Goal: Task Accomplishment & Management: Use online tool/utility

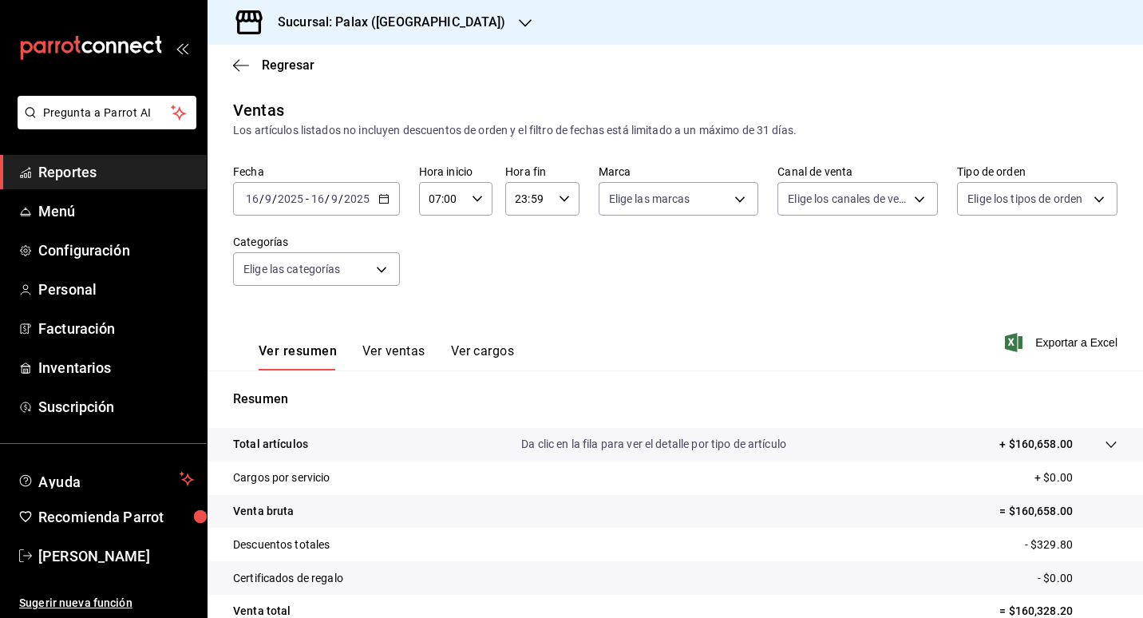
scroll to position [147, 0]
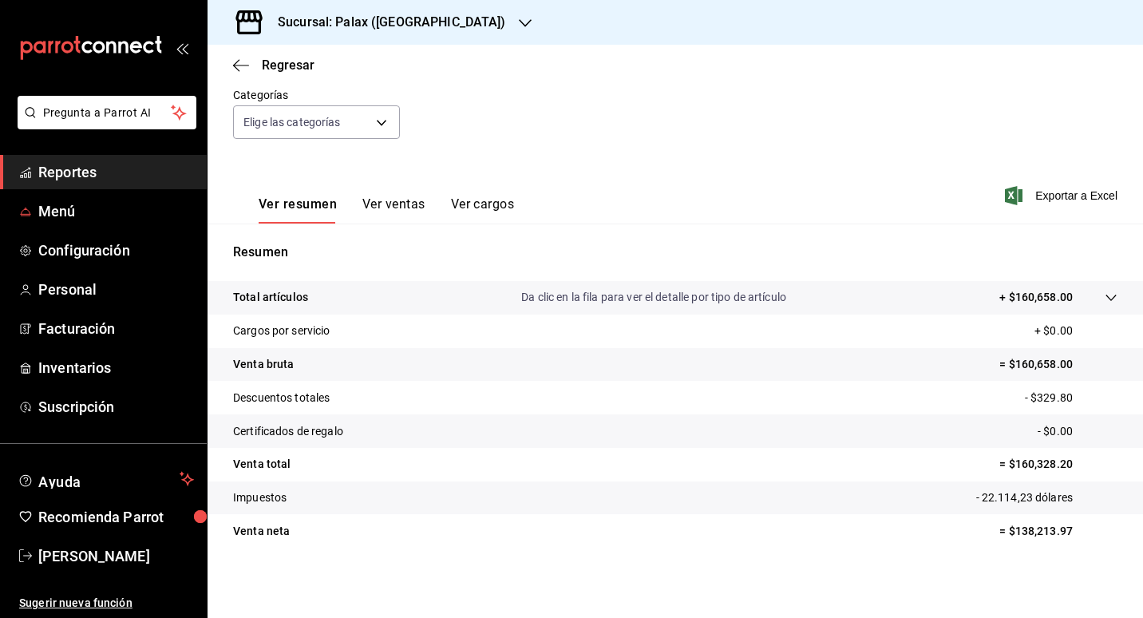
click at [104, 185] on link "Reportes" at bounding box center [103, 172] width 207 height 34
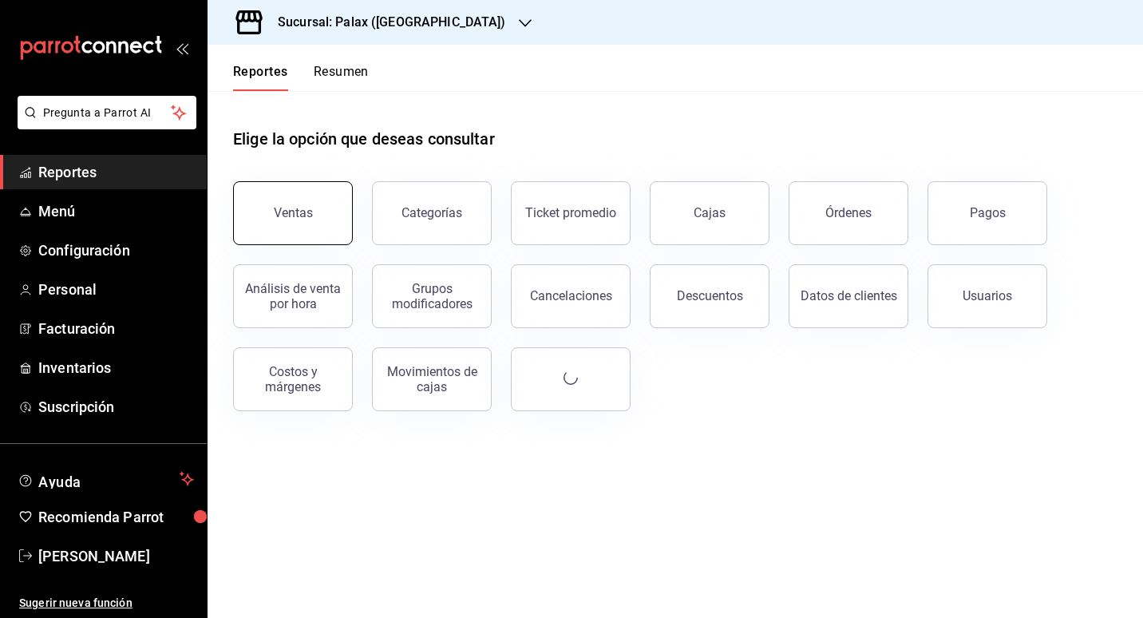
click at [331, 188] on button "Ventas" at bounding box center [293, 213] width 120 height 64
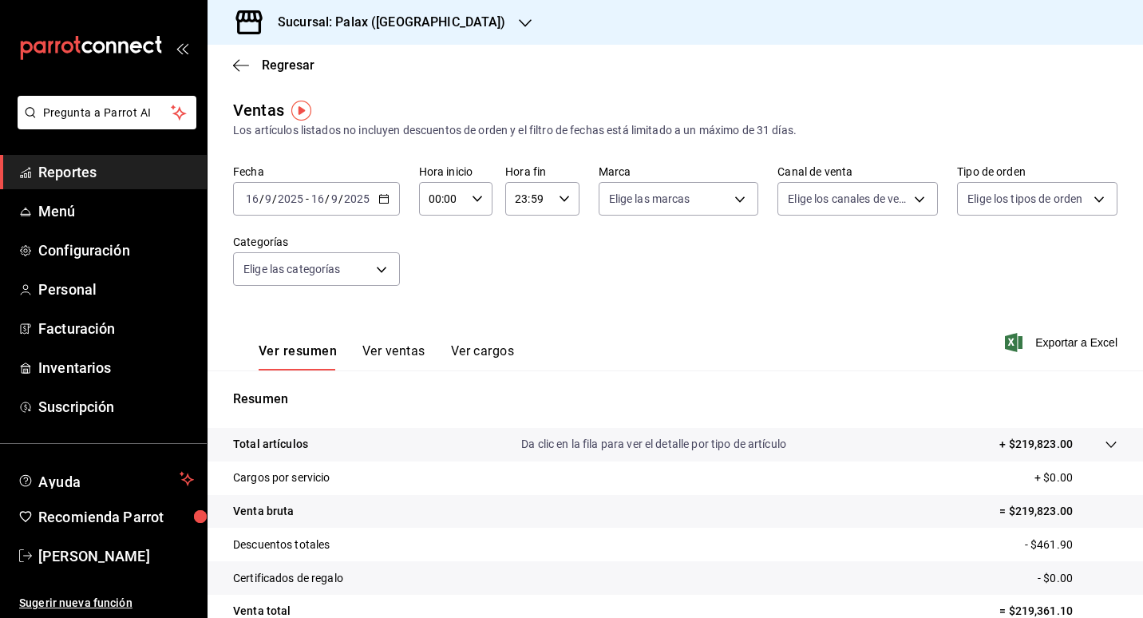
click at [358, 210] on div "[DATE] [DATE] - [DATE] [DATE]" at bounding box center [316, 199] width 167 height 34
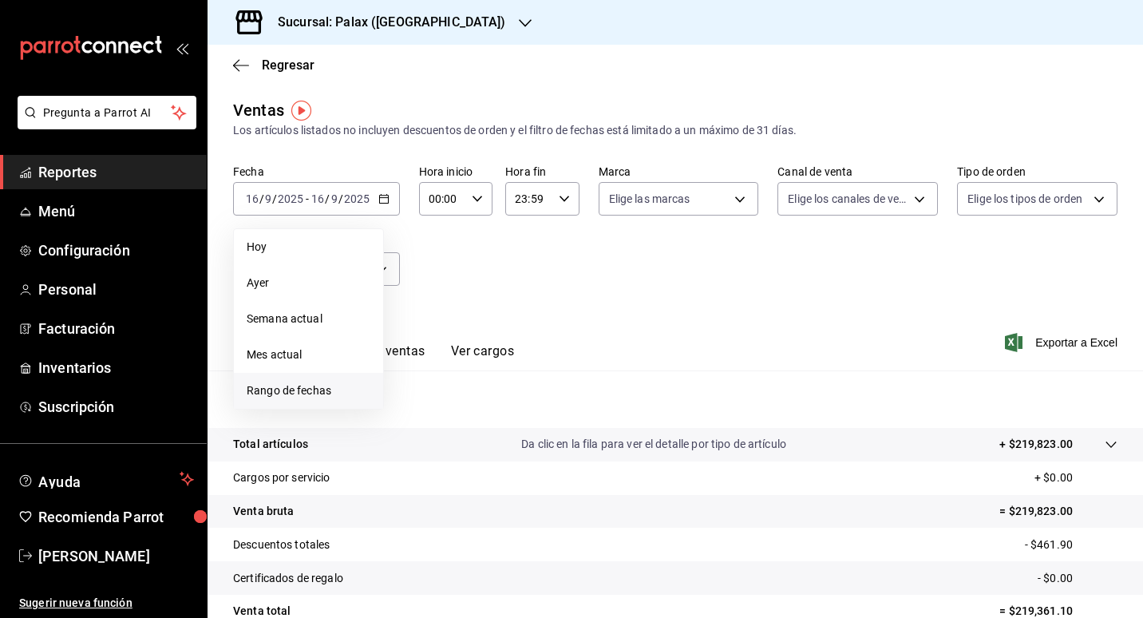
click at [287, 394] on span "Rango de fechas" at bounding box center [309, 390] width 124 height 17
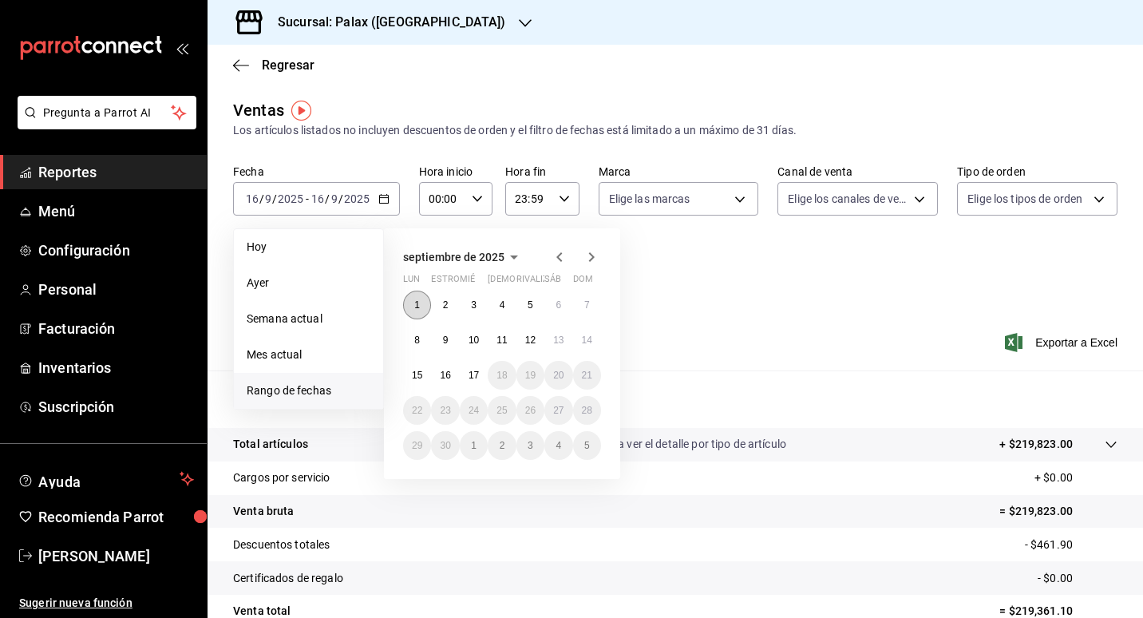
click at [424, 300] on button "1" at bounding box center [417, 305] width 28 height 29
click at [417, 377] on abbr "15" at bounding box center [417, 375] width 10 height 11
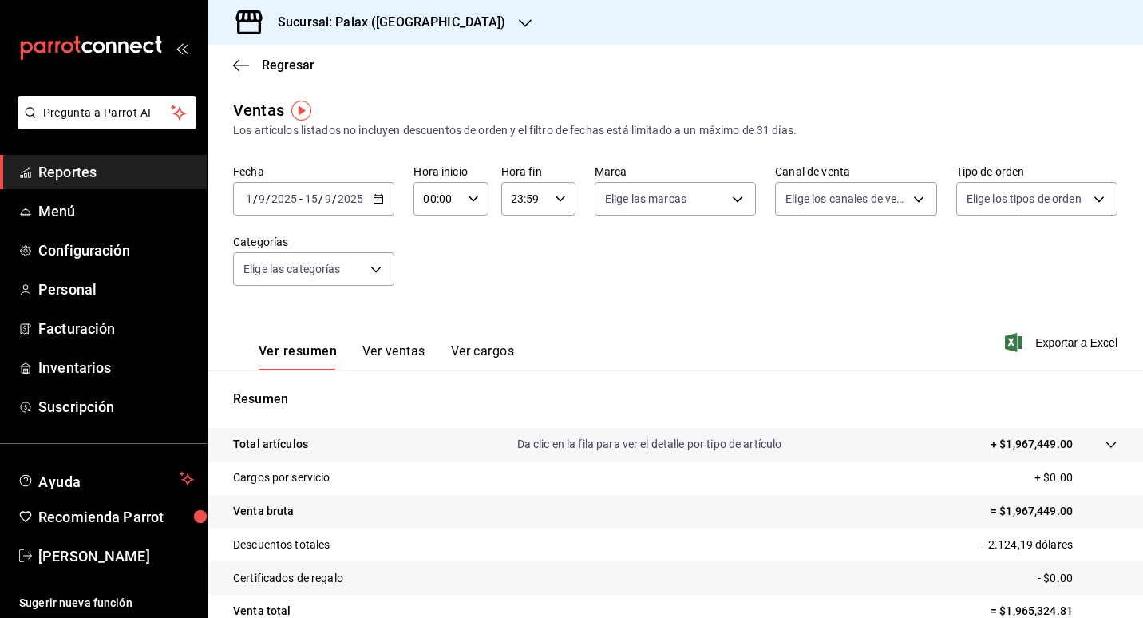
click at [448, 197] on input "00:00" at bounding box center [437, 199] width 47 height 32
click at [420, 205] on div at bounding box center [571, 309] width 1143 height 618
click at [422, 204] on input "00:00" at bounding box center [437, 199] width 47 height 32
click at [627, 200] on div at bounding box center [571, 309] width 1143 height 618
click at [627, 200] on body "Pregunta a Parrot AI Reportes Menú Configuración Personal Facturación Inventari…" at bounding box center [571, 309] width 1143 height 618
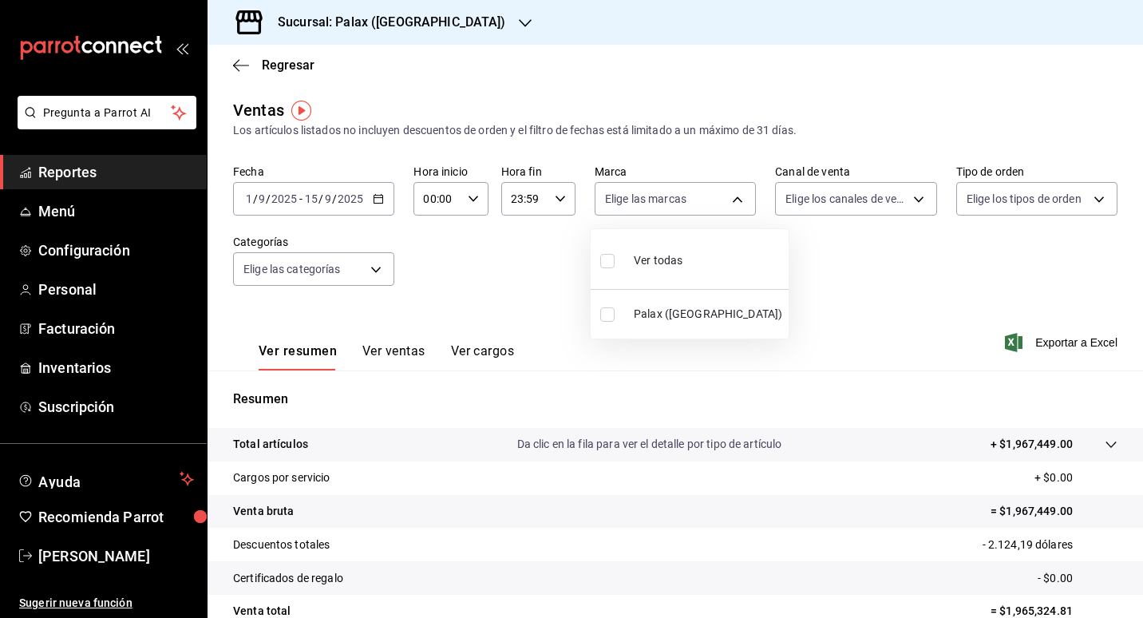
click at [663, 260] on span "Ver todas" at bounding box center [658, 260] width 49 height 17
type input "8510d572-c45f-4696-9a08-afbf2d111022"
checkbox input "true"
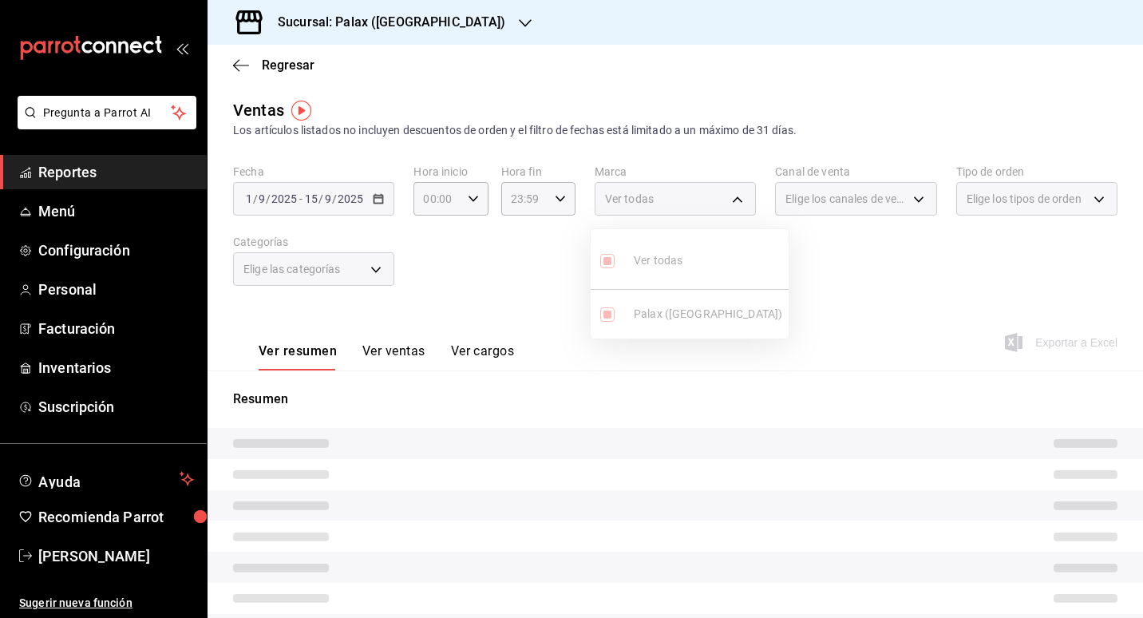
click at [804, 202] on div at bounding box center [571, 309] width 1143 height 618
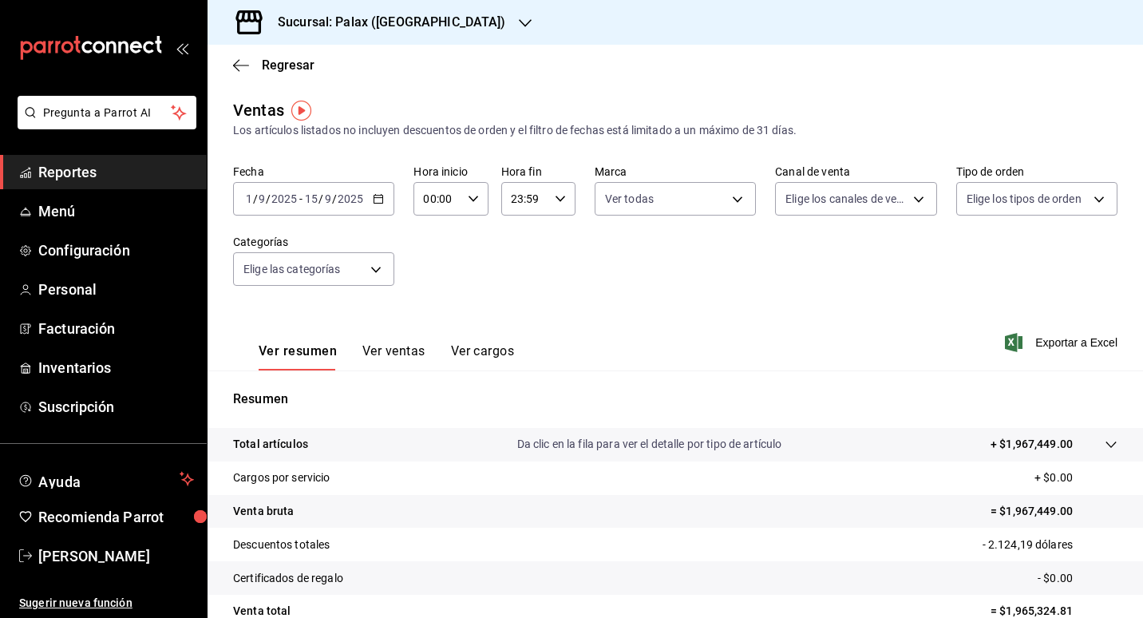
click at [804, 202] on body "Pregunta a Parrot AI Reportes Menú Configuración Personal Facturación Inventari…" at bounding box center [571, 309] width 1143 height 618
click at [822, 262] on span "Ver todos" at bounding box center [836, 260] width 49 height 17
type input "PARROT,UBER_EATS,RAPPI,DIDI_FOOD,ONLINE"
checkbox input "true"
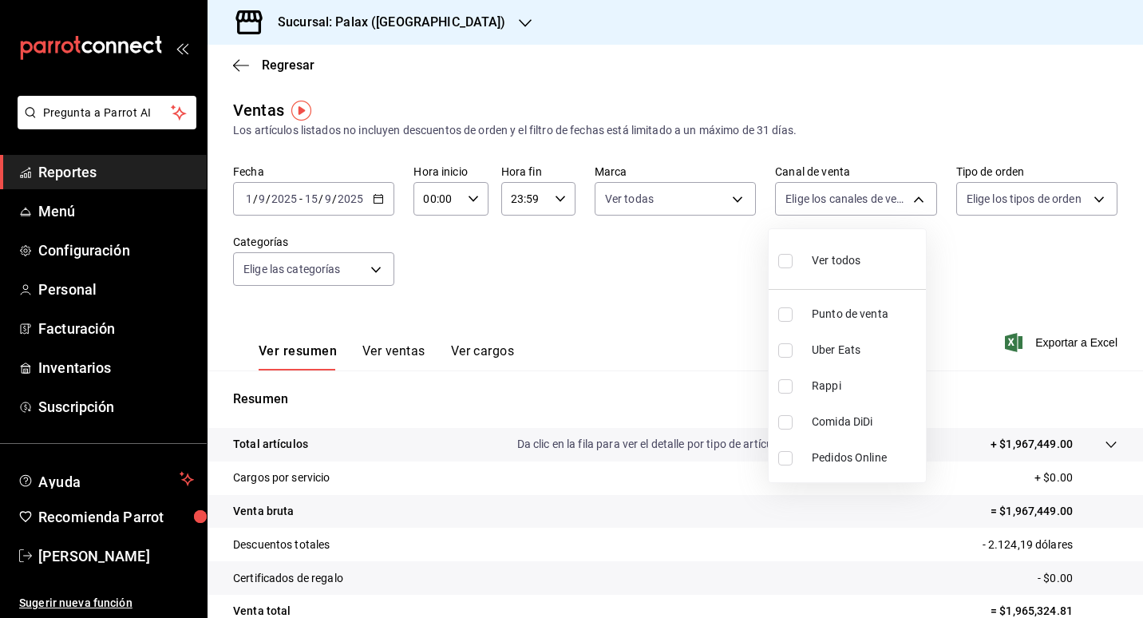
checkbox input "true"
click at [1085, 196] on div at bounding box center [571, 309] width 1143 height 618
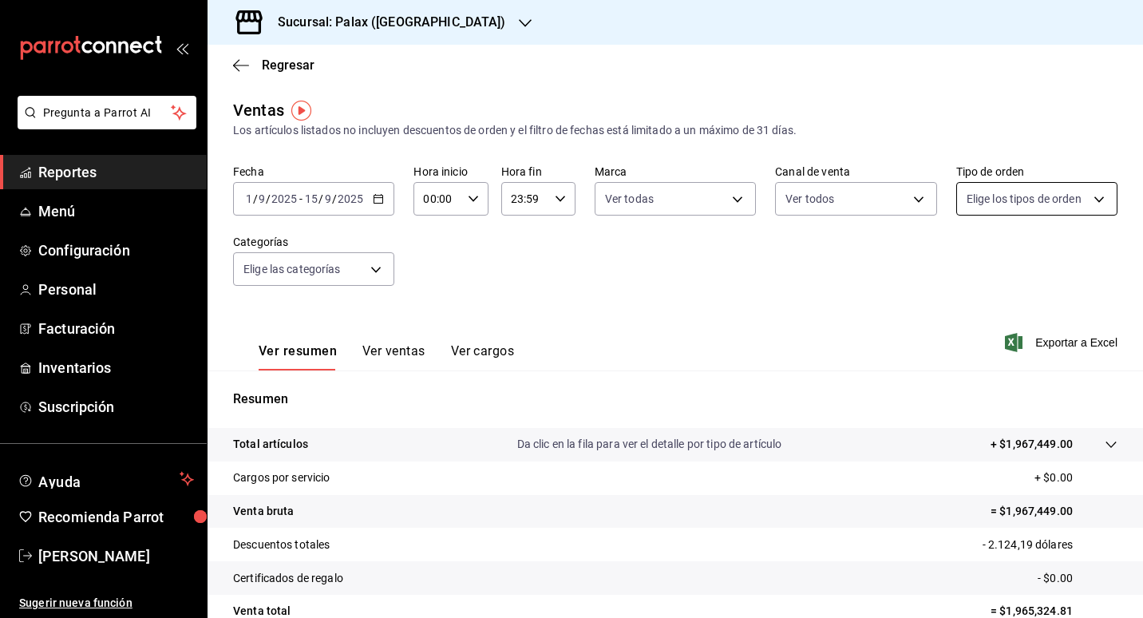
click at [1079, 199] on body "Pregunta a Parrot AI Reportes Menú Configuración Personal Facturación Inventari…" at bounding box center [571, 309] width 1143 height 618
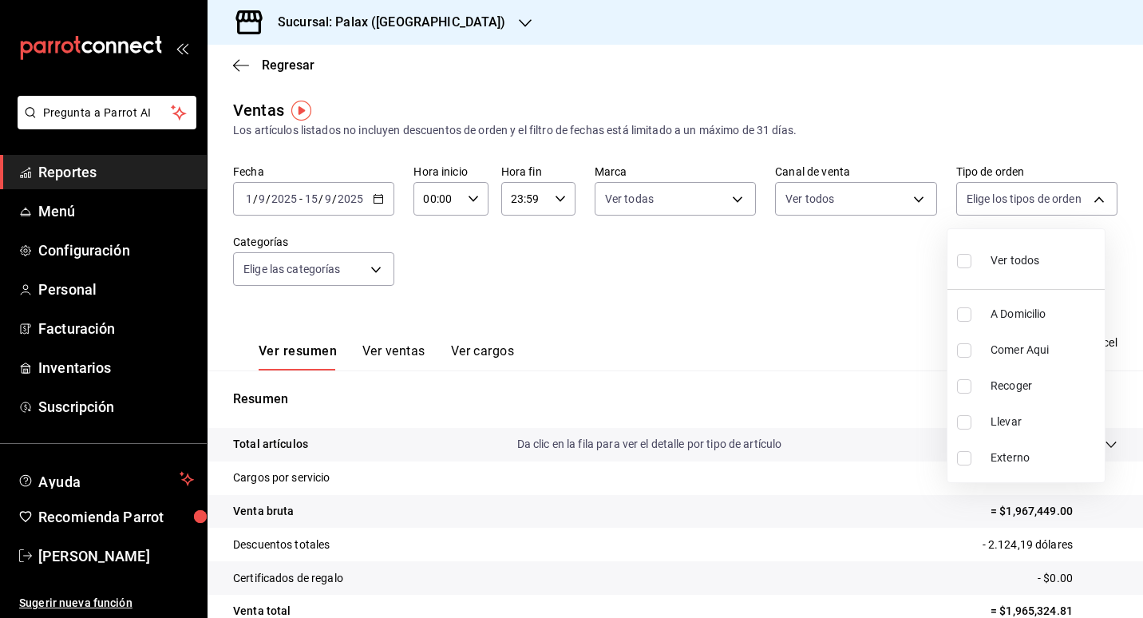
click at [1043, 277] on li "Ver todos" at bounding box center [1026, 259] width 157 height 47
type input "6d325fbd-53e7-4f6b-8d89-6356796c0e8d,b8c2ff7f-0c1f-4fef-80cf-bc155c6bbc3b,a732b…"
checkbox input "true"
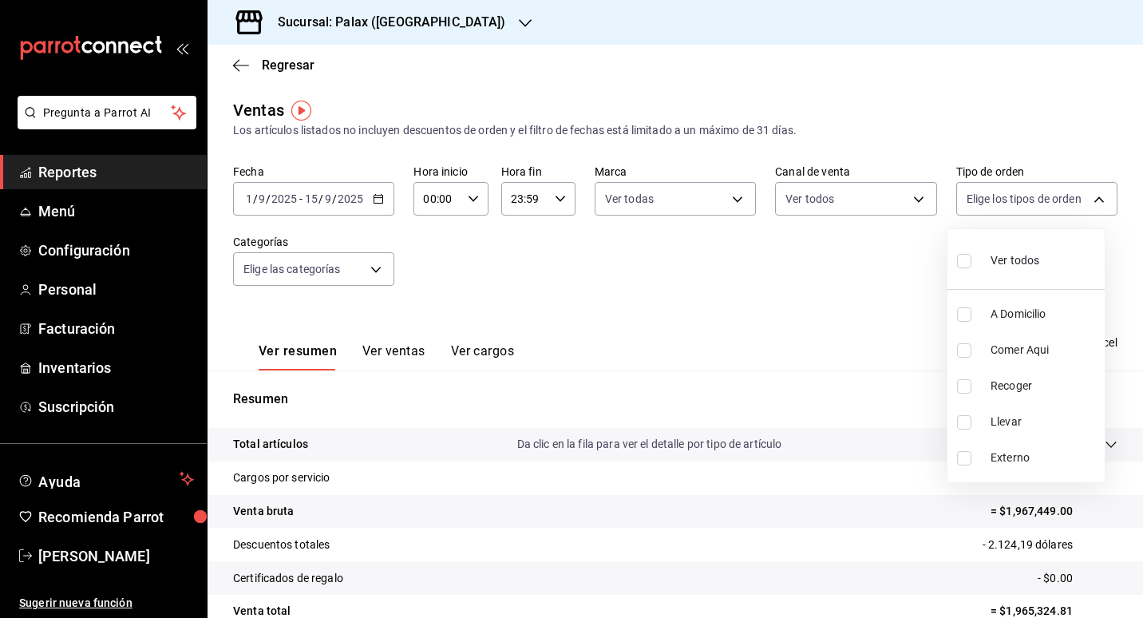
checkbox input "true"
click at [377, 286] on div at bounding box center [571, 309] width 1143 height 618
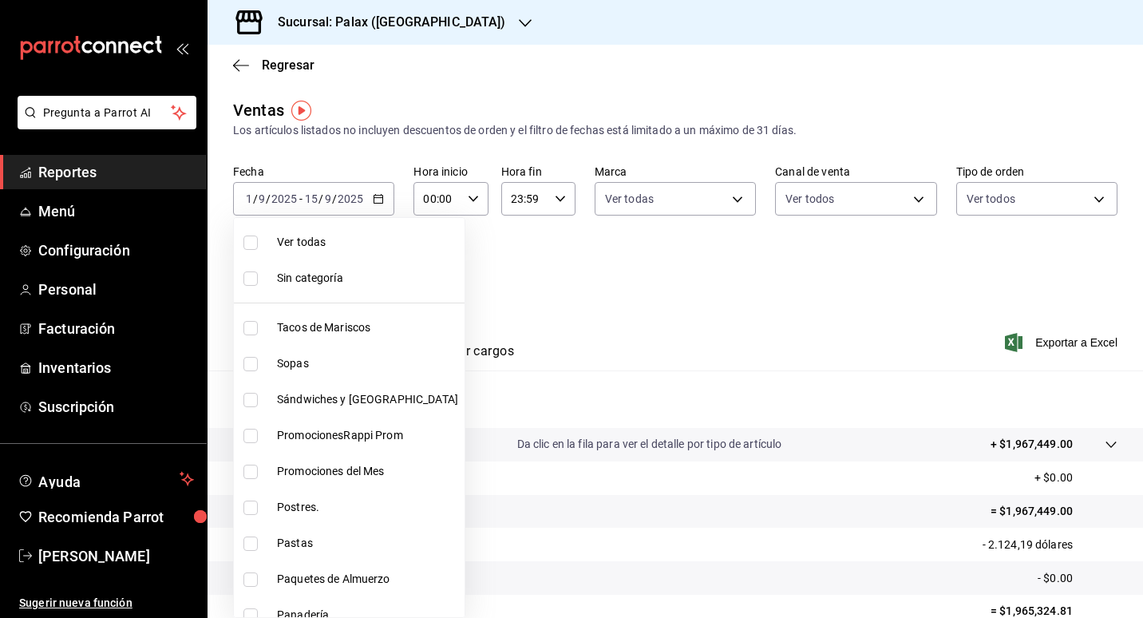
click at [383, 279] on body "Pregunta a Parrot AI Reportes Menú Configuración Personal Facturación Inventari…" at bounding box center [571, 309] width 1143 height 618
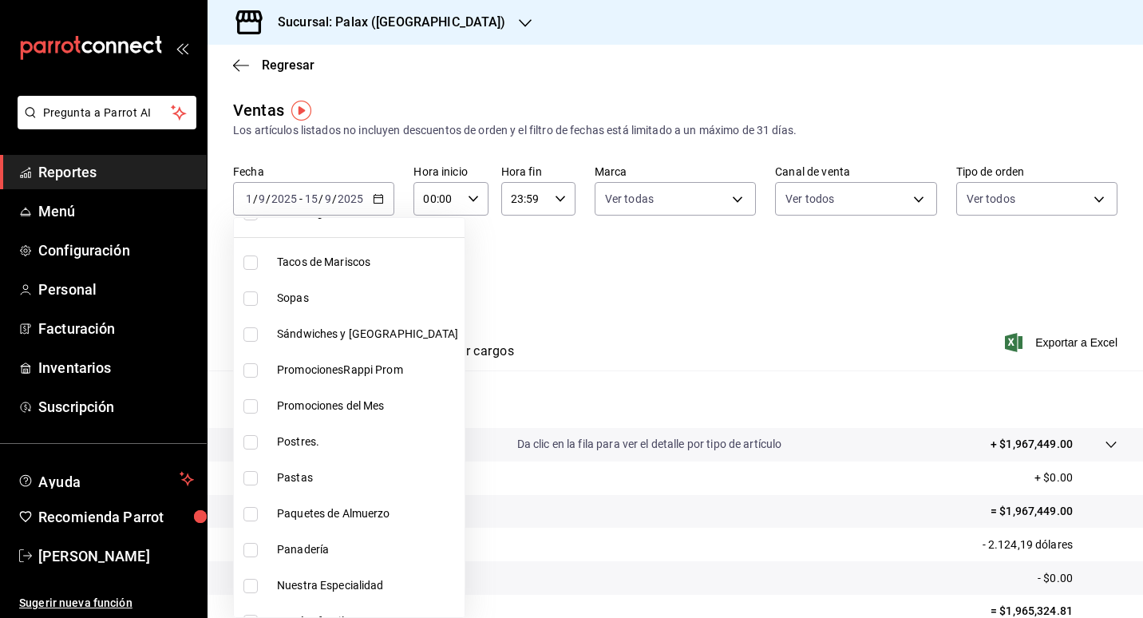
scroll to position [160, 0]
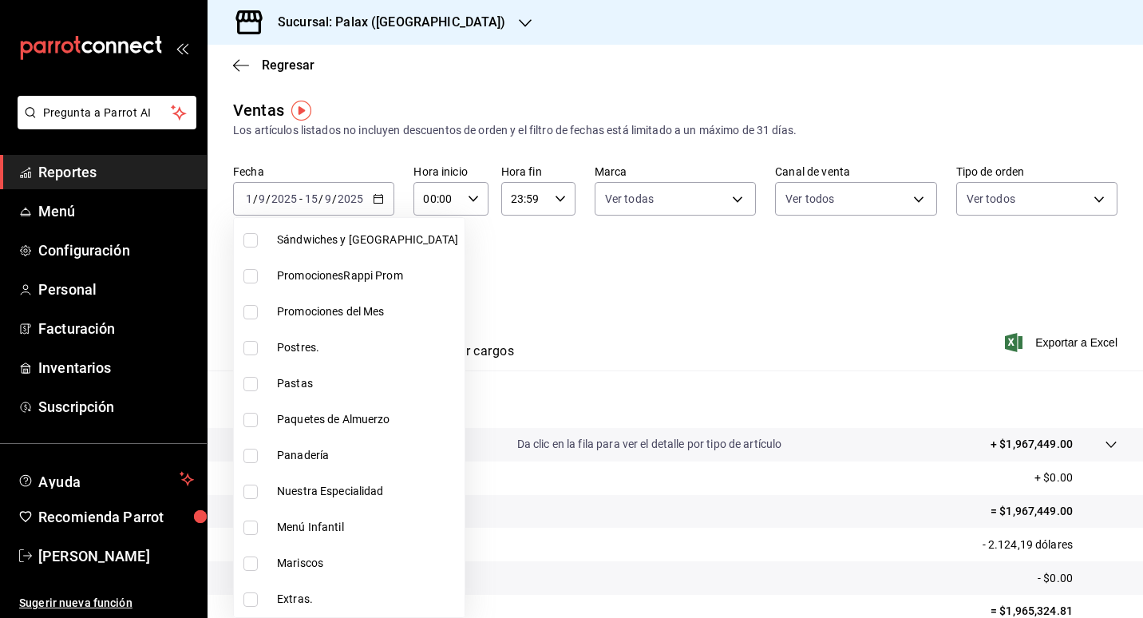
click at [366, 354] on span "Postres." at bounding box center [367, 347] width 181 height 17
type input "5f074bd3-619d-4e10-94fa-620713841d38"
checkbox input "true"
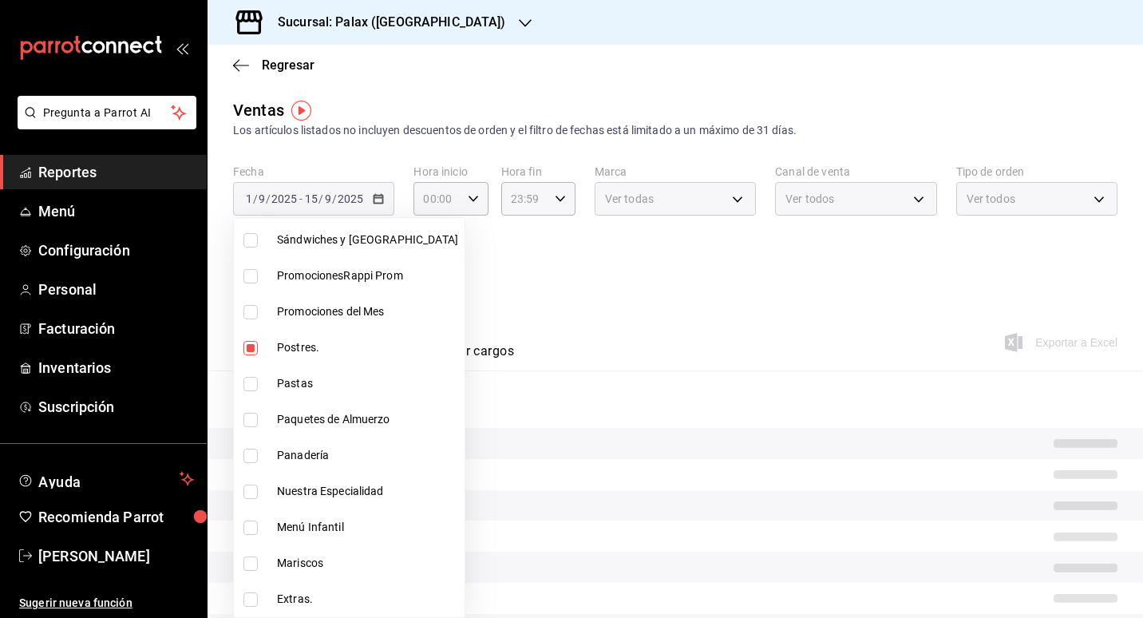
click at [338, 449] on span "Panadería" at bounding box center [367, 455] width 181 height 17
type input "5f074bd3-619d-4e10-94fa-620713841d38,90d14028-a2c9-4fb8-b762-41d9ea373592"
checkbox input "true"
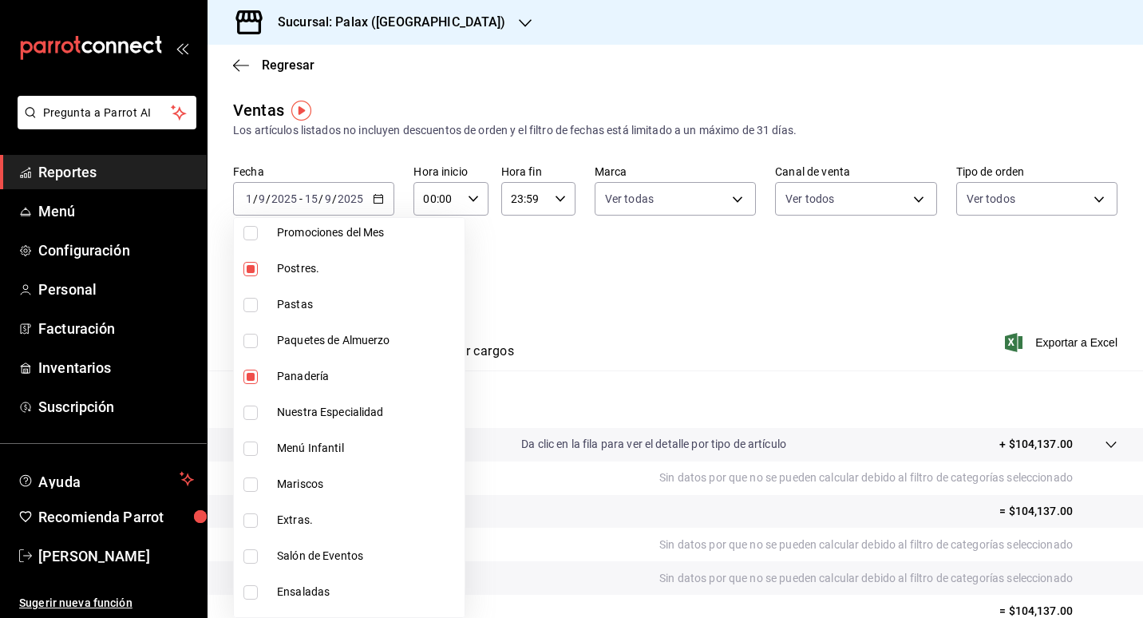
scroll to position [240, 0]
click at [342, 513] on span "Extras." at bounding box center [367, 519] width 181 height 17
type input "5f074bd3-619d-4e10-94fa-620713841d38,90d14028-a2c9-4fb8-b762-41d9ea373592,87cff…"
checkbox input "true"
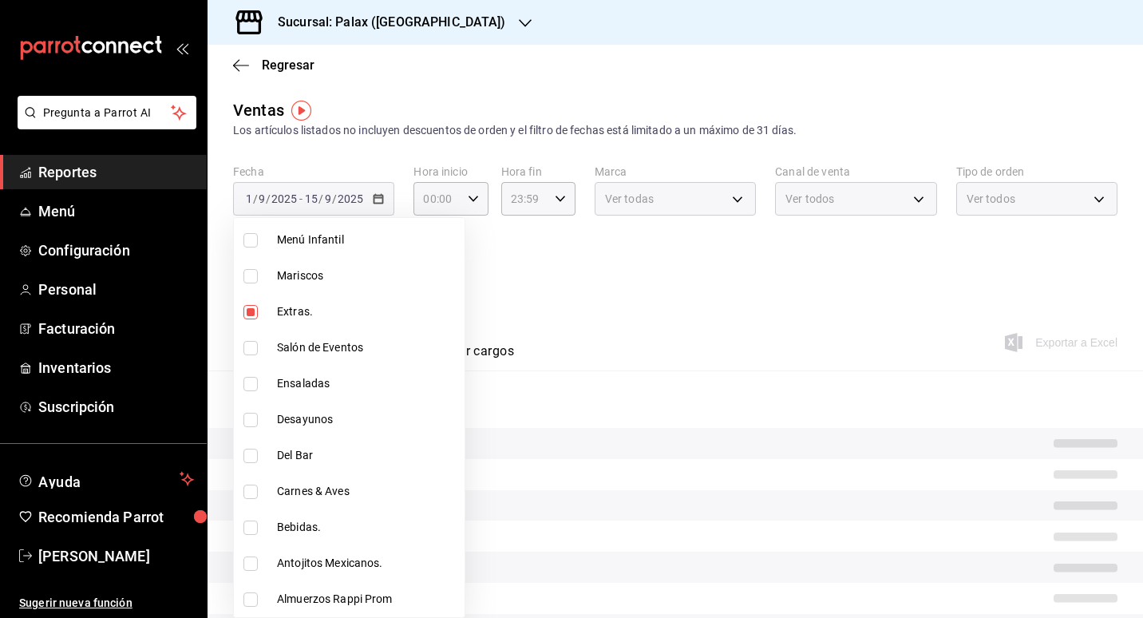
scroll to position [479, 0]
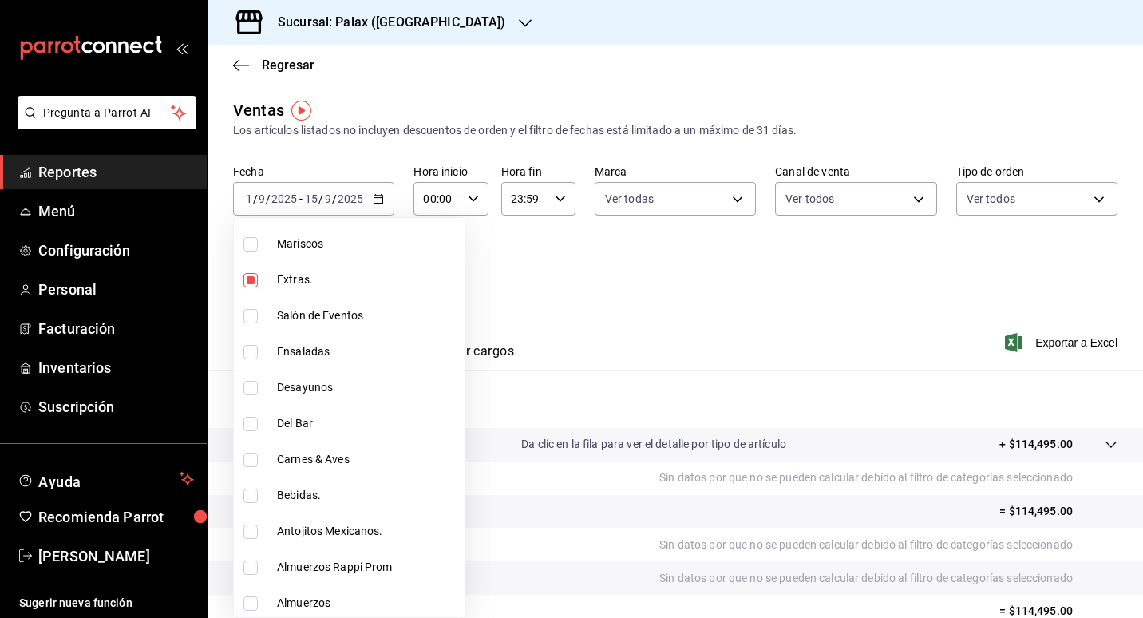
click at [374, 415] on span "Del Bar" at bounding box center [367, 423] width 181 height 17
type input "5f074bd3-619d-4e10-94fa-620713841d38,90d14028-a2c9-4fb8-b762-41d9ea373592,87cff…"
checkbox input "true"
click at [347, 493] on span "Bebidas." at bounding box center [367, 495] width 181 height 17
type input "5f074bd3-619d-4e10-94fa-620713841d38,90d14028-a2c9-4fb8-b762-41d9ea373592,87cff…"
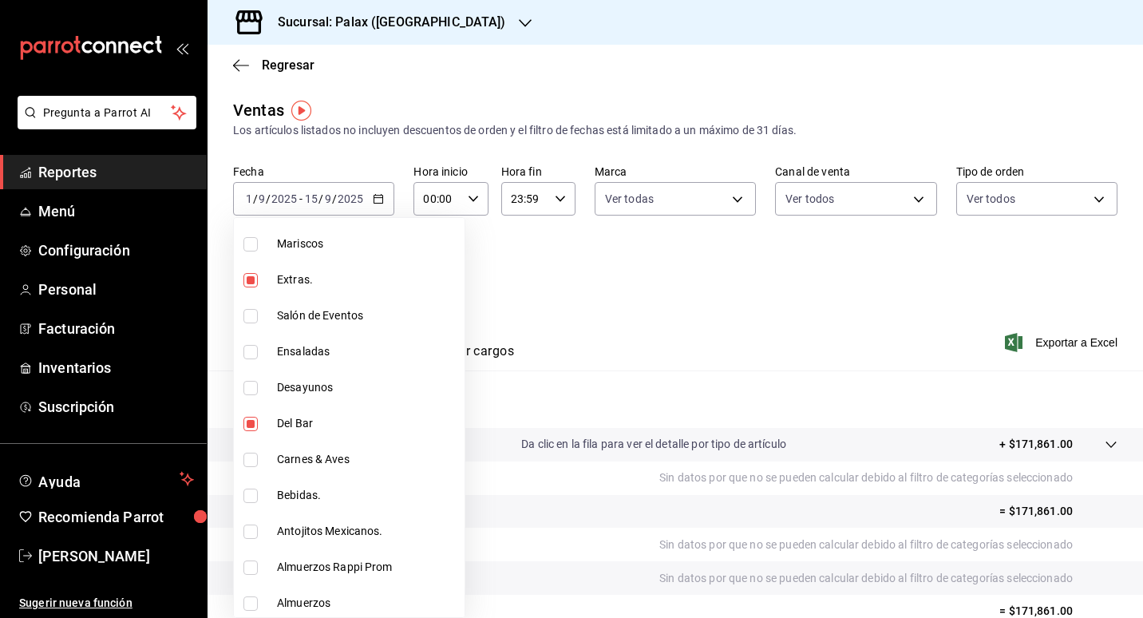
checkbox input "true"
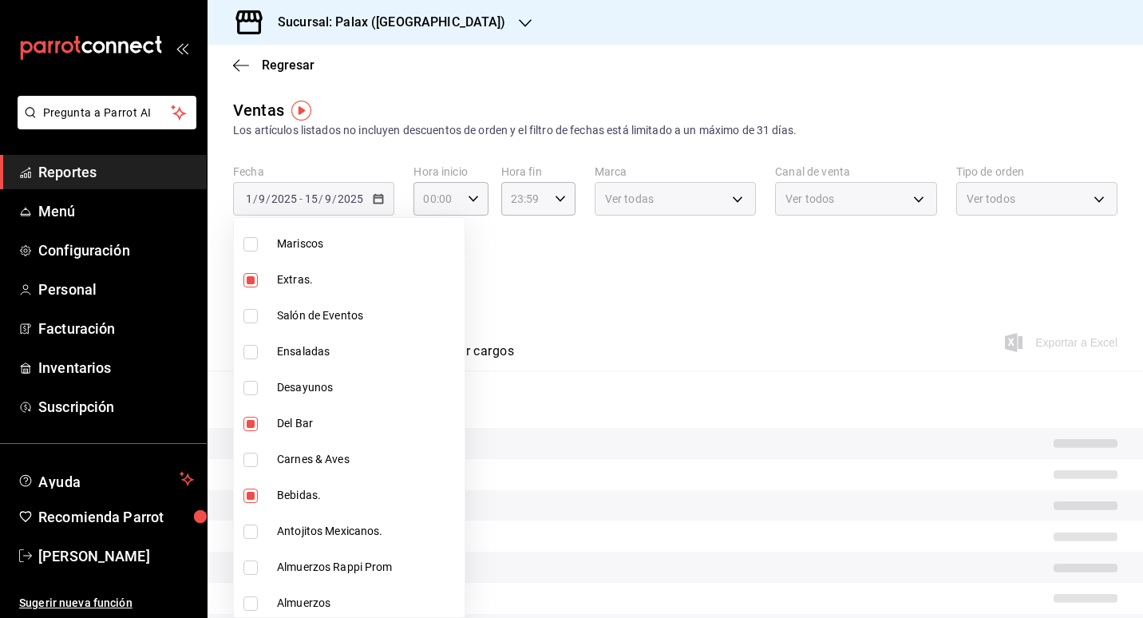
click at [352, 459] on span "Carnes & Aves" at bounding box center [367, 459] width 181 height 17
type input "5f074bd3-619d-4e10-94fa-620713841d38,90d14028-a2c9-4fb8-b762-41d9ea373592,87cff…"
checkbox input "true"
click at [358, 459] on span "Carnes & Aves" at bounding box center [367, 459] width 181 height 17
type input "5f074bd3-619d-4e10-94fa-620713841d38,90d14028-a2c9-4fb8-b762-41d9ea373592,87cff…"
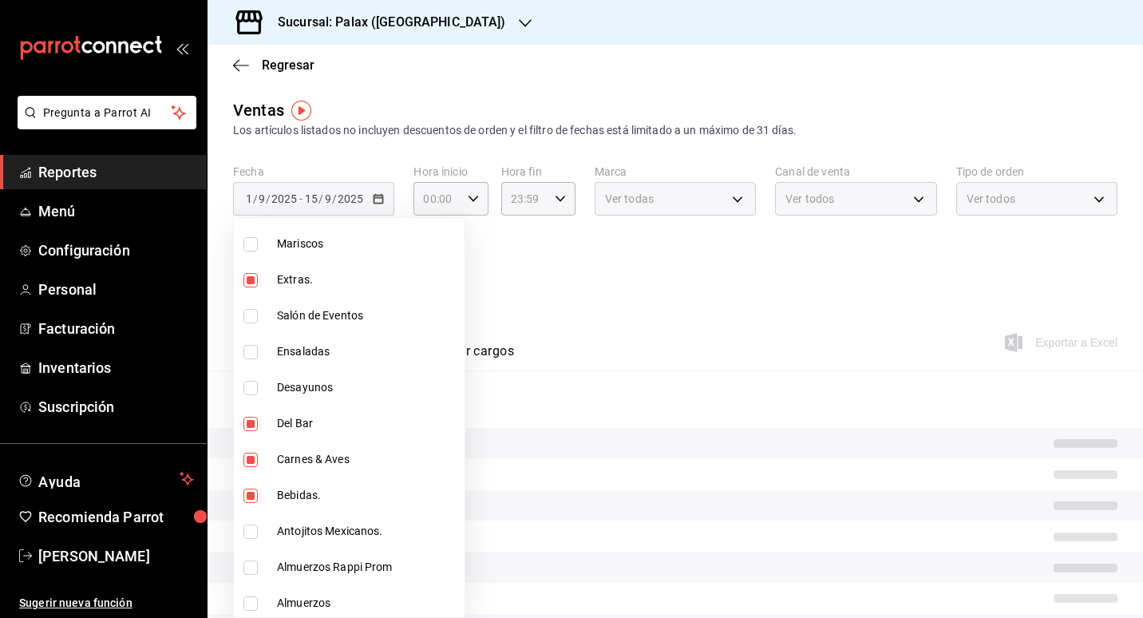
checkbox input "false"
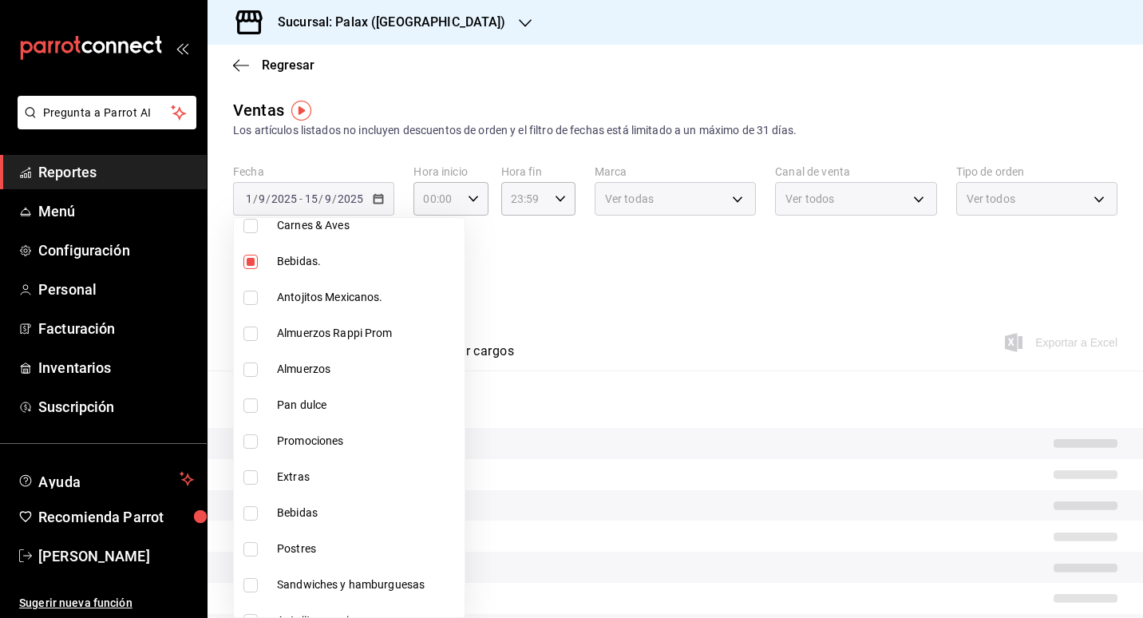
scroll to position [798, 0]
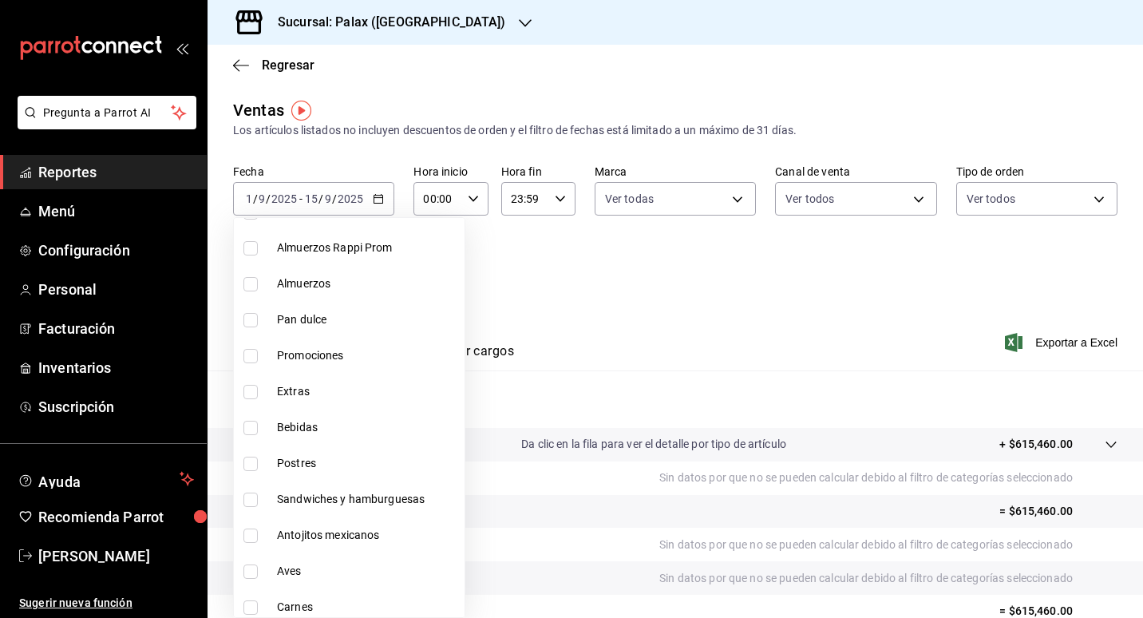
click at [357, 316] on span "Pan dulce" at bounding box center [367, 319] width 181 height 17
type input "5f074bd3-619d-4e10-94fa-620713841d38,90d14028-a2c9-4fb8-b762-41d9ea373592,87cff…"
checkbox input "true"
click at [347, 427] on span "Bebidas" at bounding box center [367, 427] width 181 height 17
type input "5f074bd3-619d-4e10-94fa-620713841d38,90d14028-a2c9-4fb8-b762-41d9ea373592,87cff…"
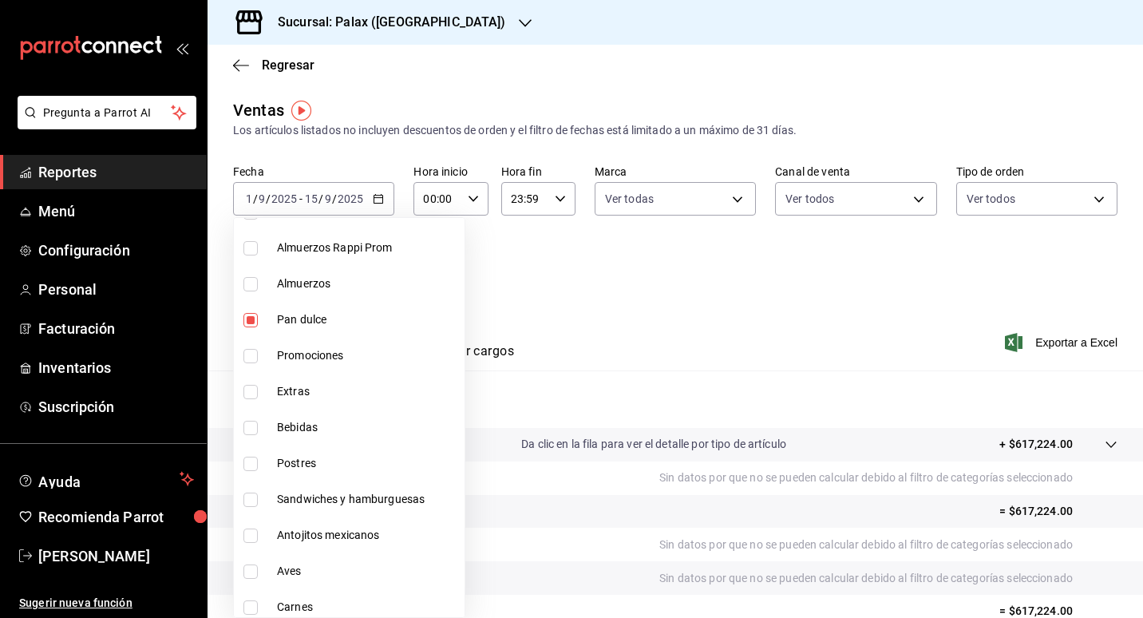
checkbox input "true"
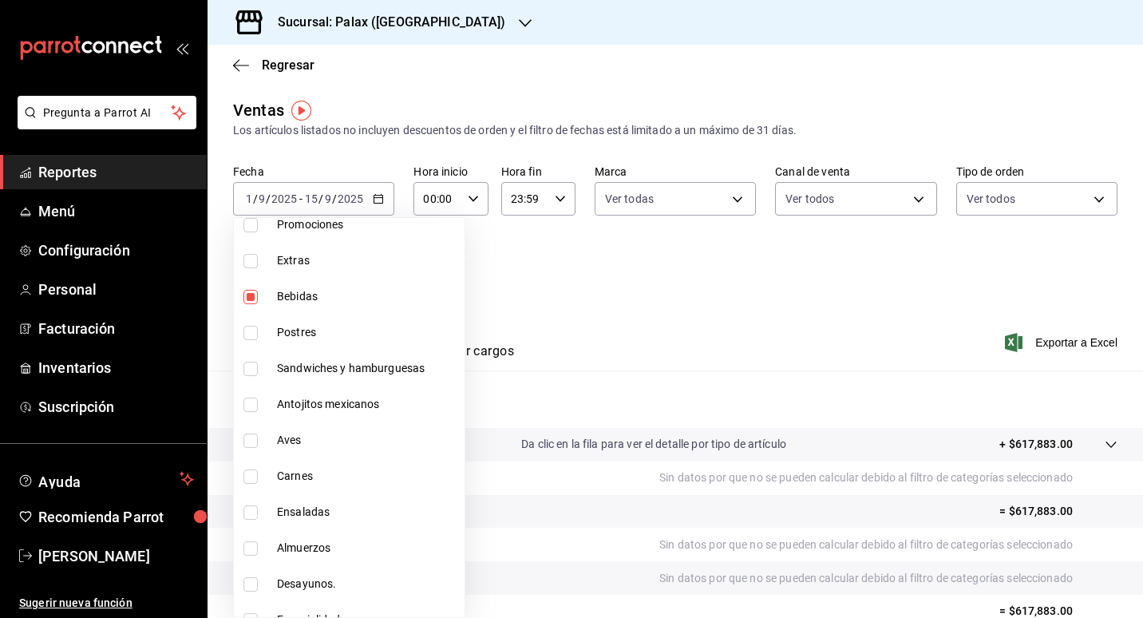
scroll to position [950, 0]
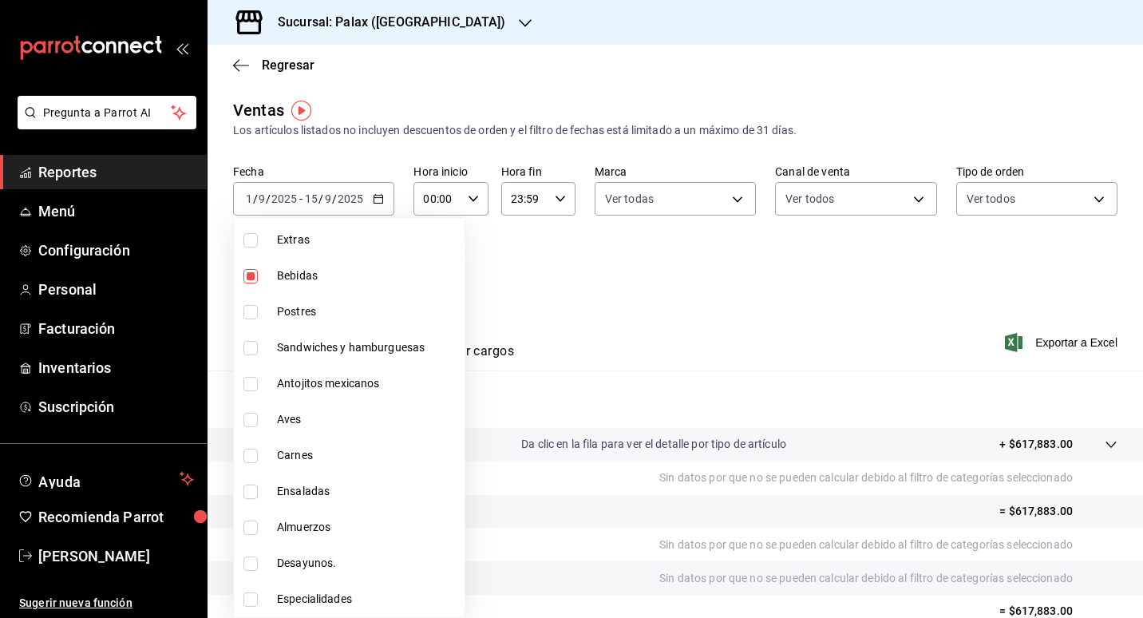
click at [356, 327] on li "Postres" at bounding box center [349, 312] width 231 height 36
type input "5f074bd3-619d-4e10-94fa-620713841d38,90d14028-a2c9-4fb8-b762-41d9ea373592,87cff…"
checkbox input "true"
click at [738, 304] on div at bounding box center [571, 309] width 1143 height 618
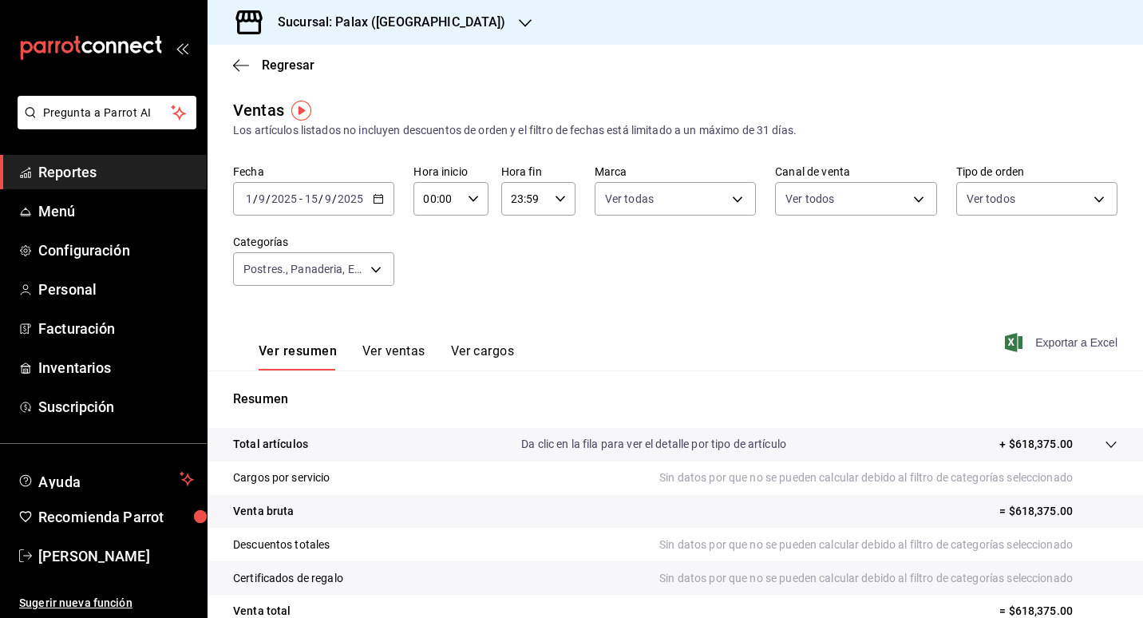
click at [1074, 346] on font "Exportar a Excel" at bounding box center [1077, 342] width 82 height 13
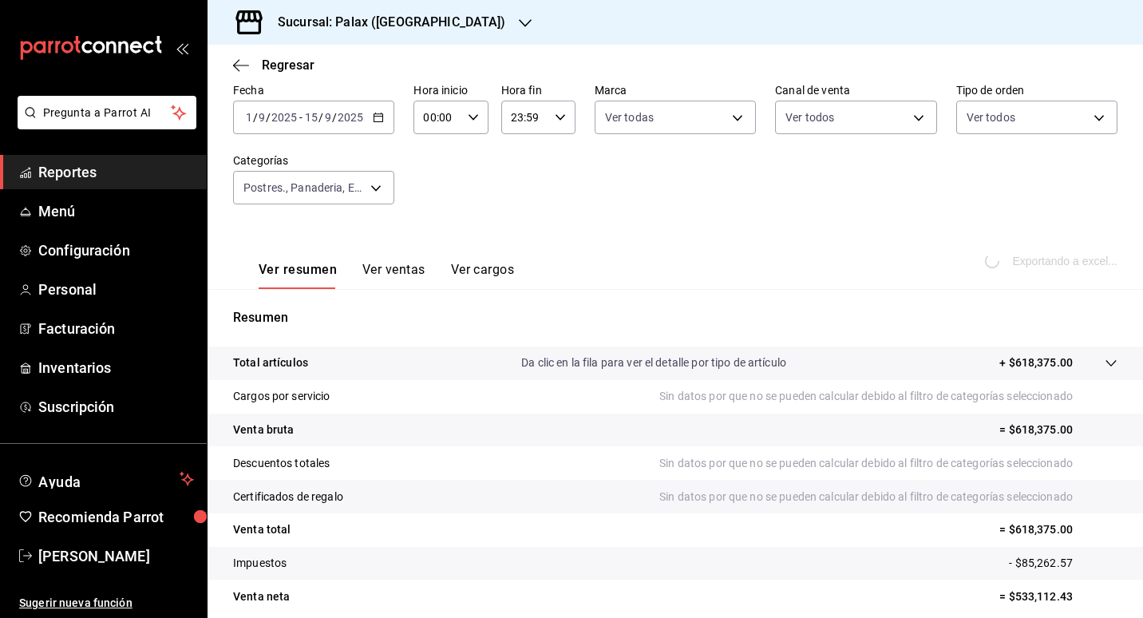
scroll to position [147, 0]
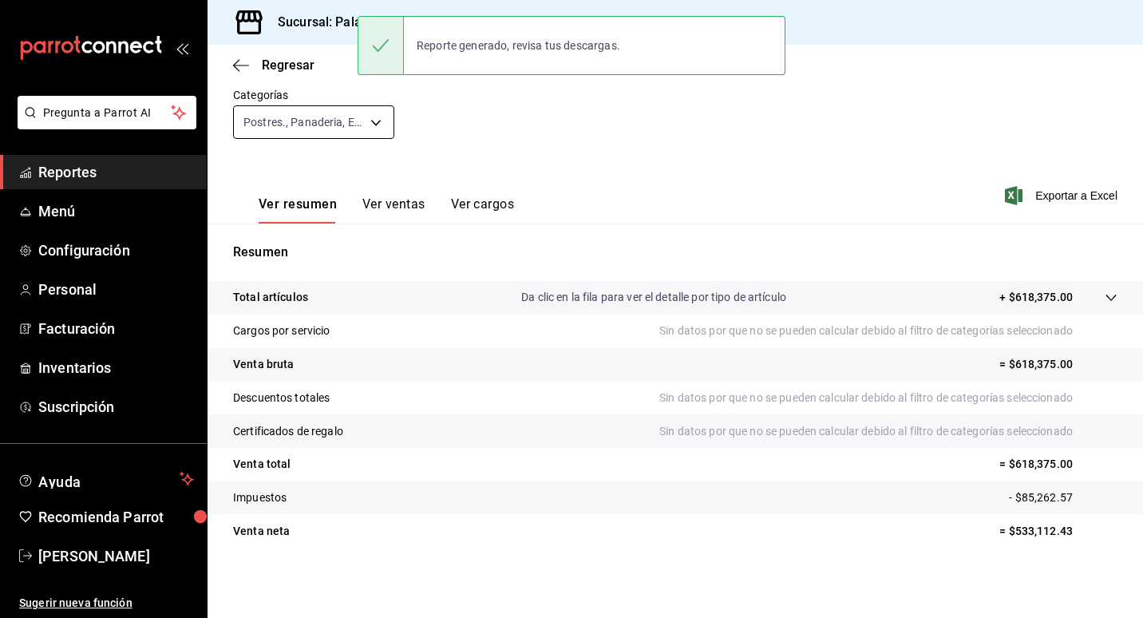
click at [376, 124] on body "Pregunta a Parrot AI Reportes Menú Configuración Personal Facturación Inventari…" at bounding box center [571, 309] width 1143 height 618
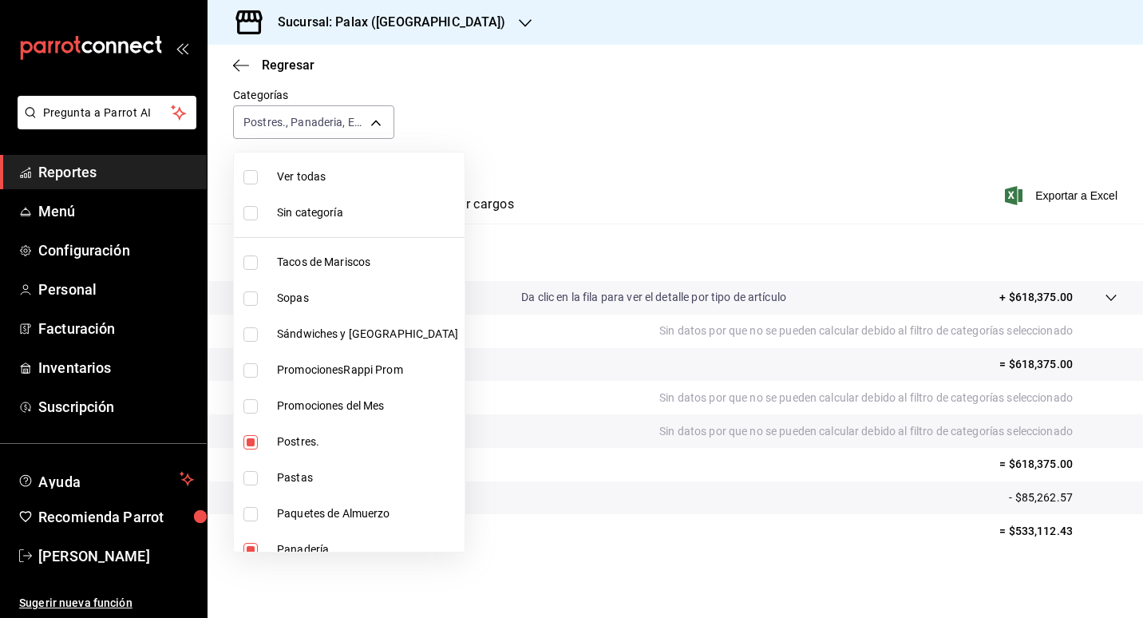
click at [345, 430] on li "Postres." at bounding box center [349, 442] width 231 height 36
type input "90d14028-a2c9-4fb8-b762-41d9ea373592,87cffa7e-d353-4d90-8b97-0305a93bebca,e5fa1…"
checkbox input "false"
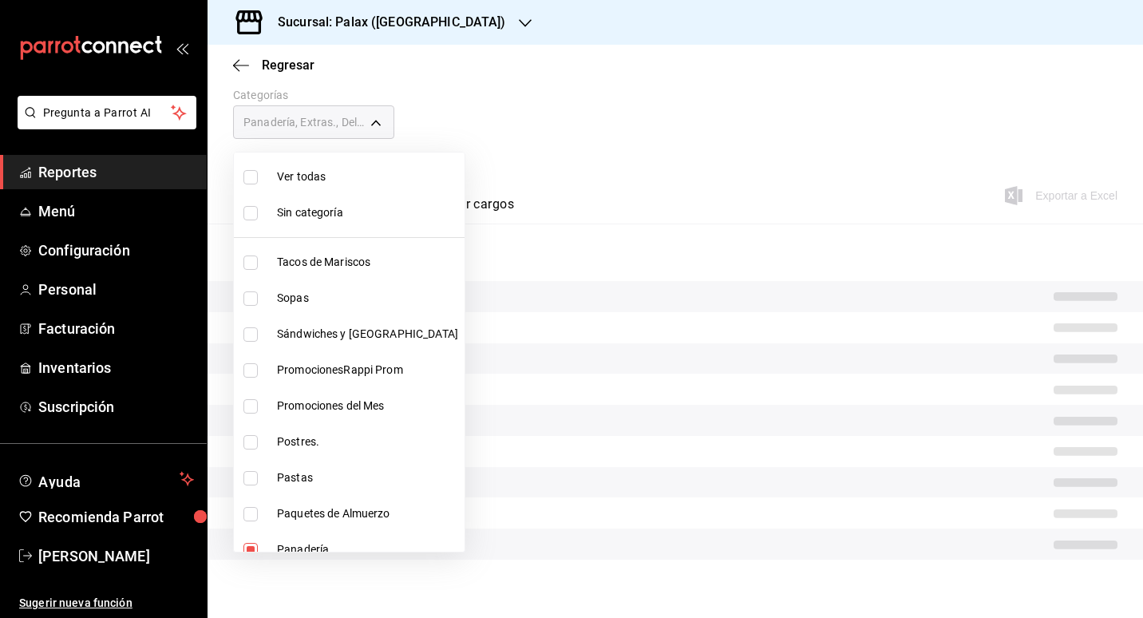
click at [332, 545] on span "Panadería" at bounding box center [367, 549] width 181 height 17
type input "87cffa7e-d353-4d90-8b97-0305a93bebca,e5fa14e2-c7bb-4afd-b0cf-6d1a2447c4a1,4b821…"
checkbox input "false"
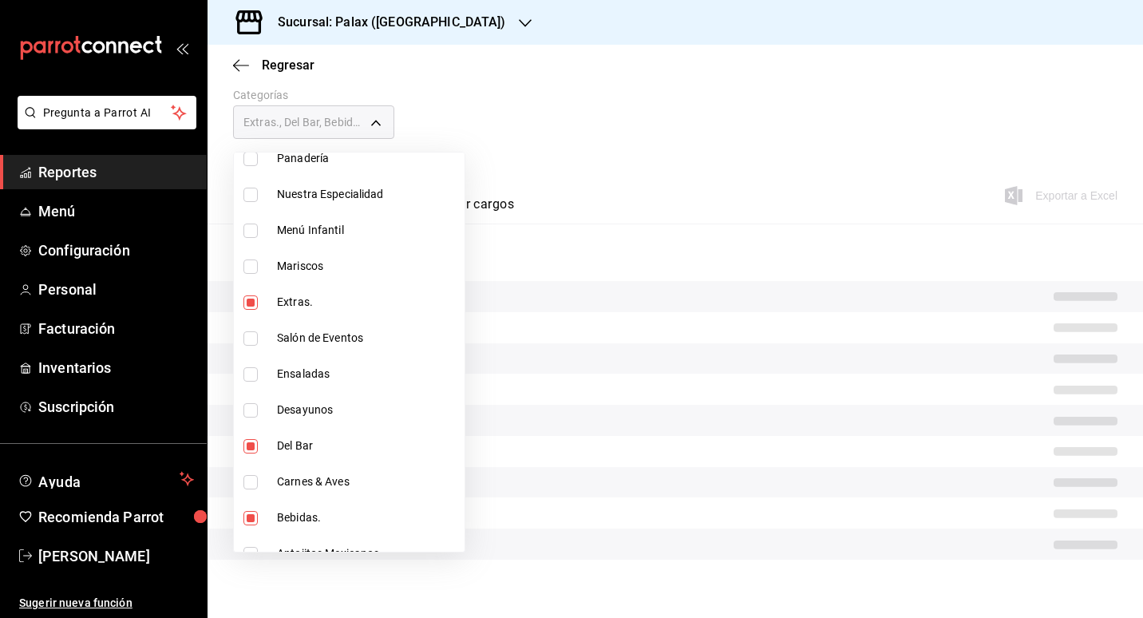
scroll to position [399, 0]
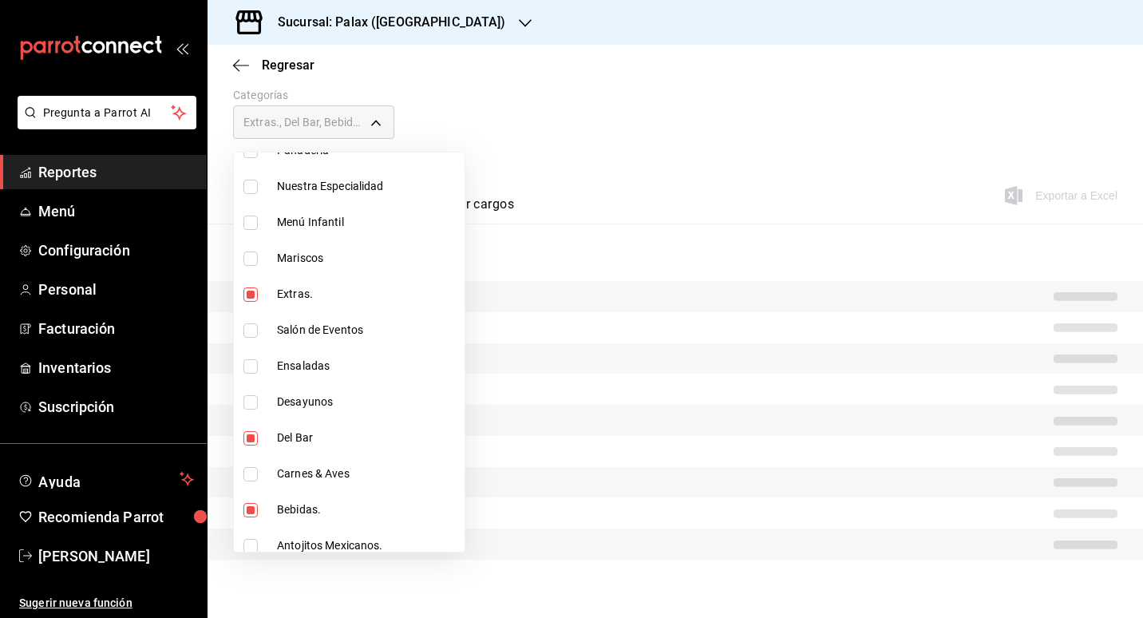
click at [358, 426] on li "Del Bar" at bounding box center [349, 438] width 231 height 36
type input "87cffa7e-d353-4d90-8b97-0305a93bebca,4b82141e-e12f-4992-9202-ab169af21a46,a0032…"
checkbox input "false"
click at [350, 302] on span "Extras." at bounding box center [367, 294] width 181 height 17
type input "4b82141e-e12f-4992-9202-ab169af21a46,a0032ace-f936-4bce-ae72-52a9a3fd0e48,298ad…"
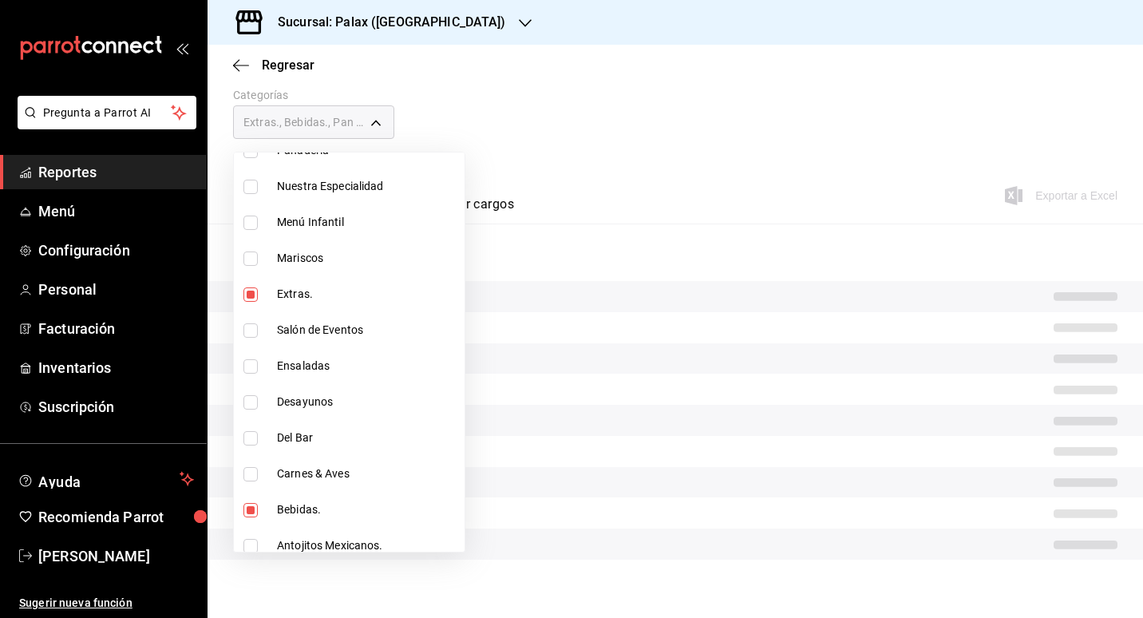
checkbox input "false"
click at [343, 472] on span "Carnes & Aves" at bounding box center [367, 473] width 181 height 17
type input "4b82141e-e12f-4992-9202-ab169af21a46,a0032ace-f936-4bce-ae72-52a9a3fd0e48,298ad…"
checkbox input "true"
click at [315, 503] on span "Bebidas." at bounding box center [367, 509] width 181 height 17
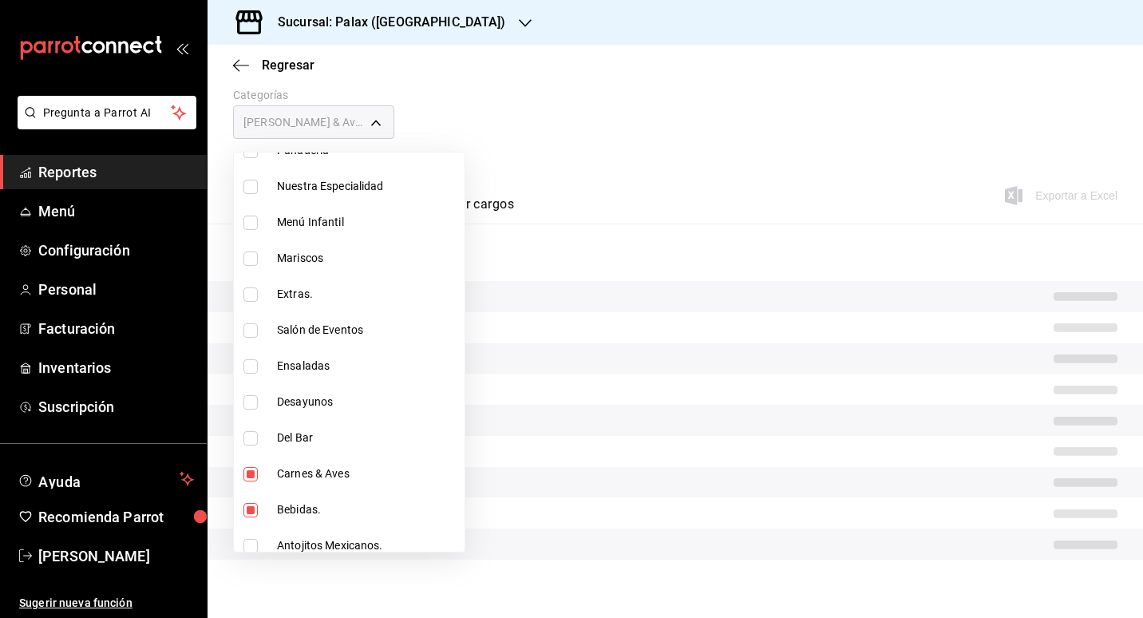
type input "a0032ace-f936-4bce-ae72-52a9a3fd0e48,298ad22d-d191-4db8-803f-5c79ba81ed50,4f2f0…"
checkbox input "false"
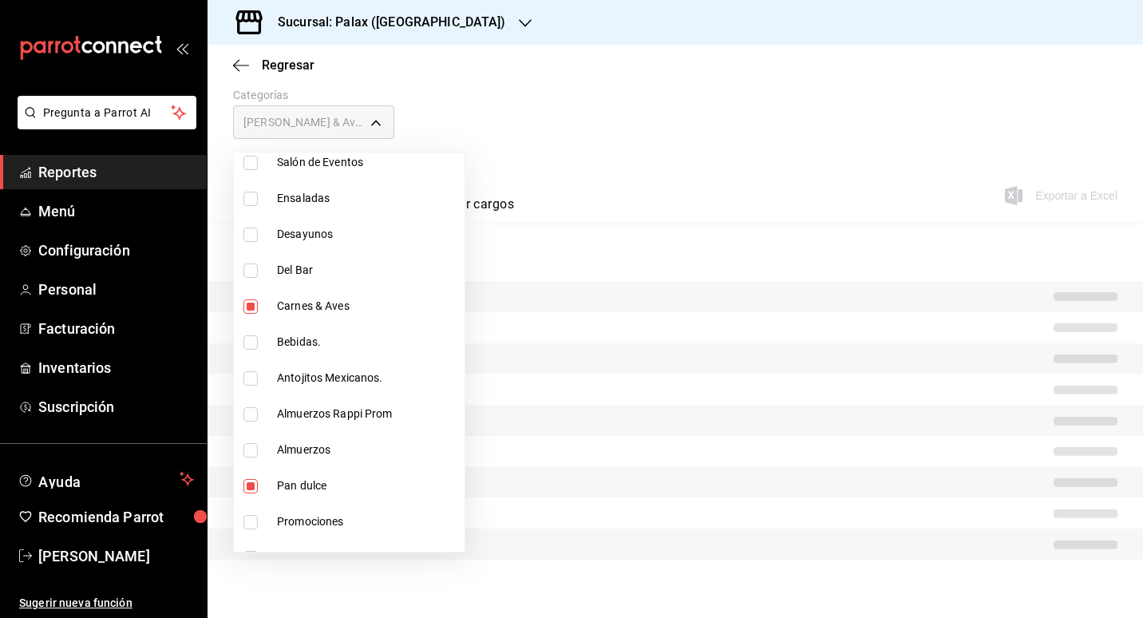
scroll to position [798, 0]
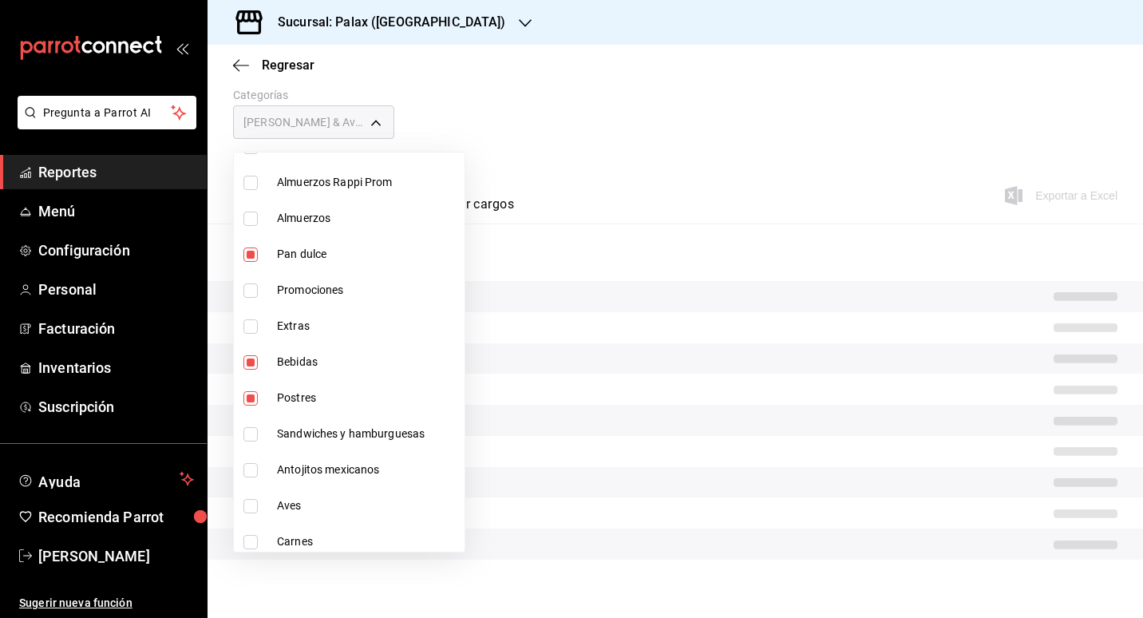
click at [354, 366] on span "Bebidas" at bounding box center [367, 362] width 181 height 17
type input "a0032ace-f936-4bce-ae72-52a9a3fd0e48,4f2f0c23-db3d-4db8-ae30-dd709ccfaad2,5b5fb…"
checkbox input "false"
click at [347, 382] on li "Postres" at bounding box center [349, 398] width 231 height 36
type input "a0032ace-f936-4bce-ae72-52a9a3fd0e48,5b5fb891-23f2-4c44-b477-22ce379f62ba"
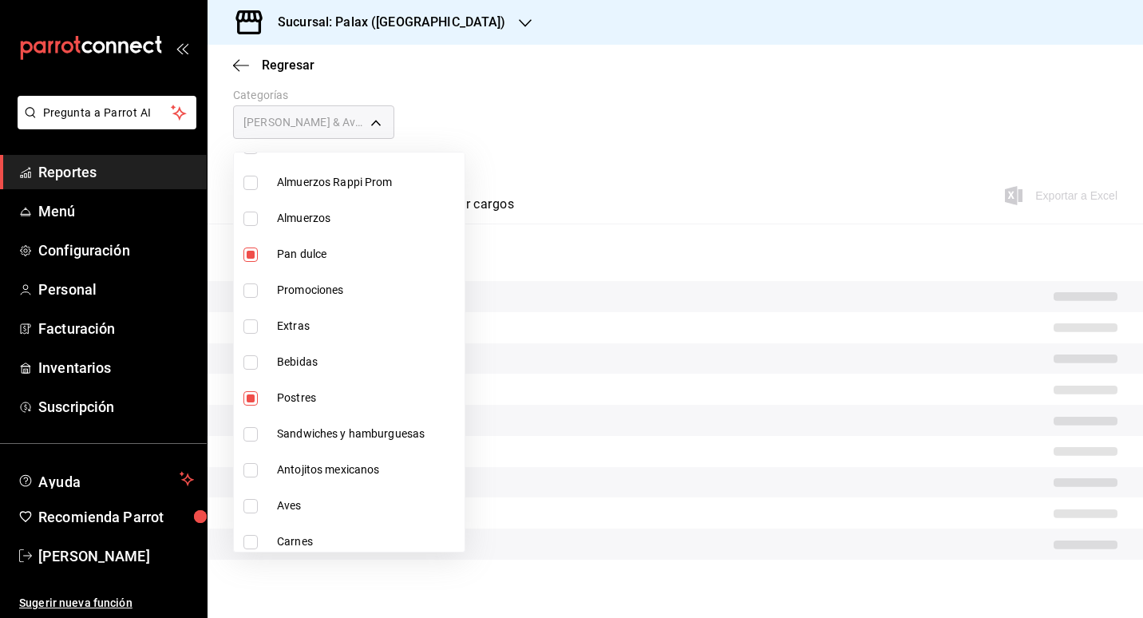
checkbox input "false"
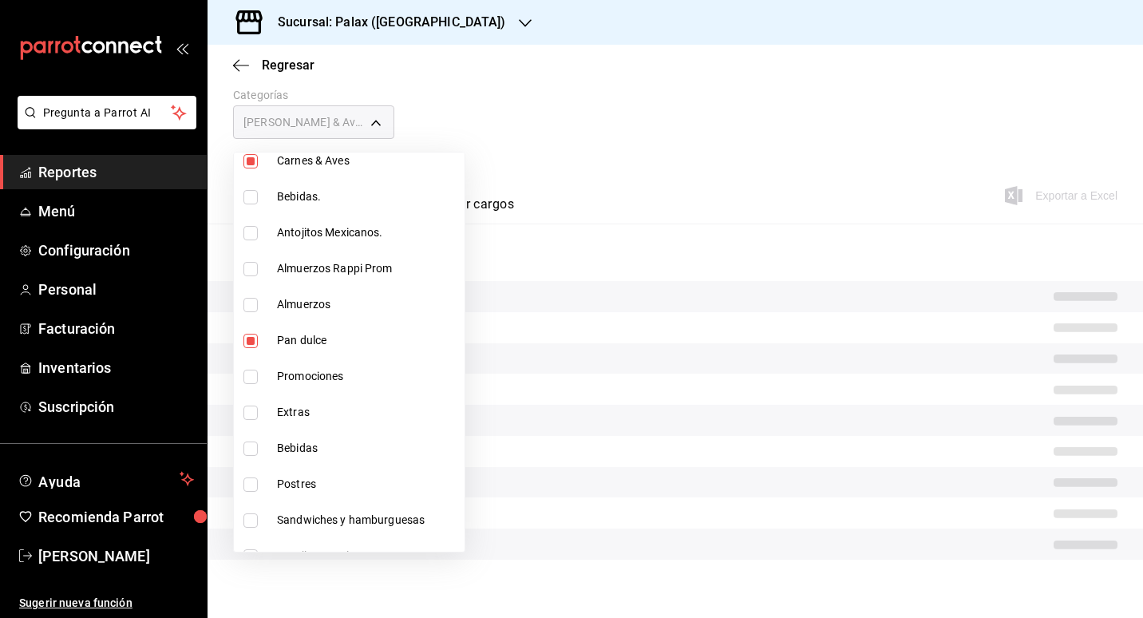
scroll to position [711, 0]
click at [565, 122] on div at bounding box center [571, 309] width 1143 height 618
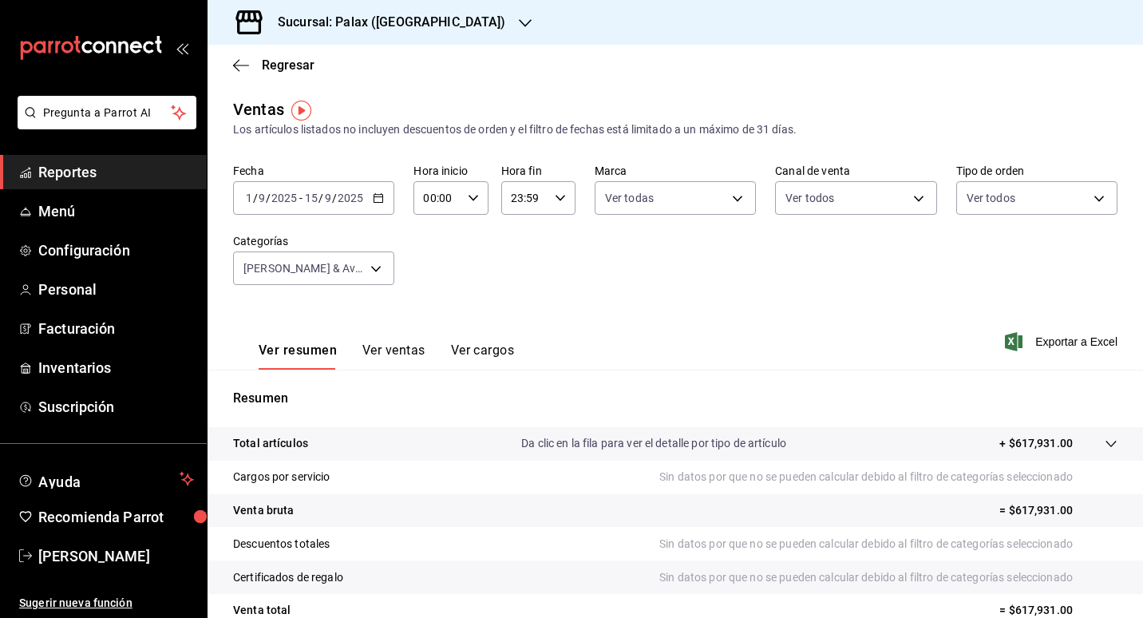
scroll to position [0, 0]
click at [1041, 343] on font "Exportar a Excel" at bounding box center [1077, 342] width 82 height 13
